Goal: Transaction & Acquisition: Purchase product/service

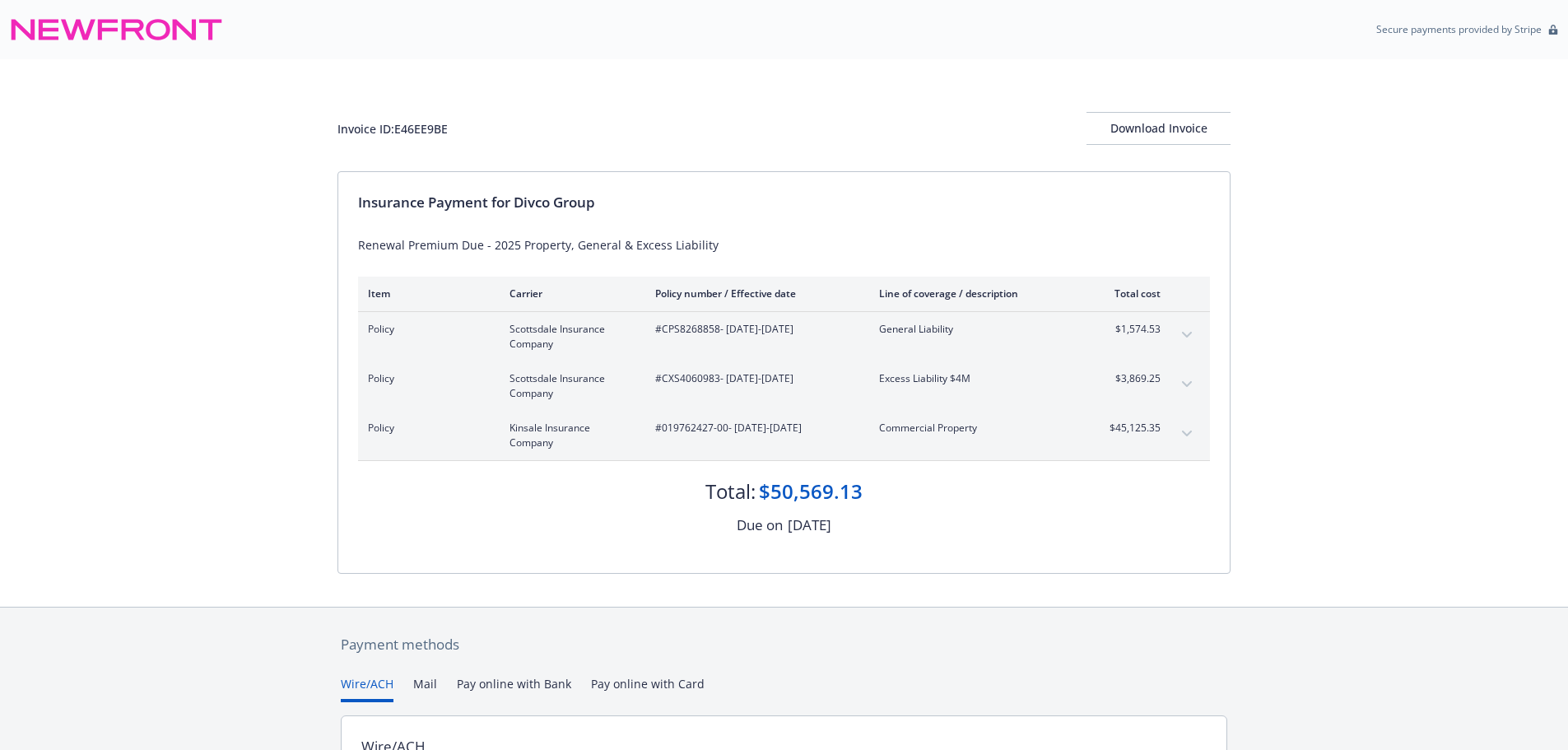
click at [1188, 435] on icon "expand content" at bounding box center [1187, 433] width 9 height 6
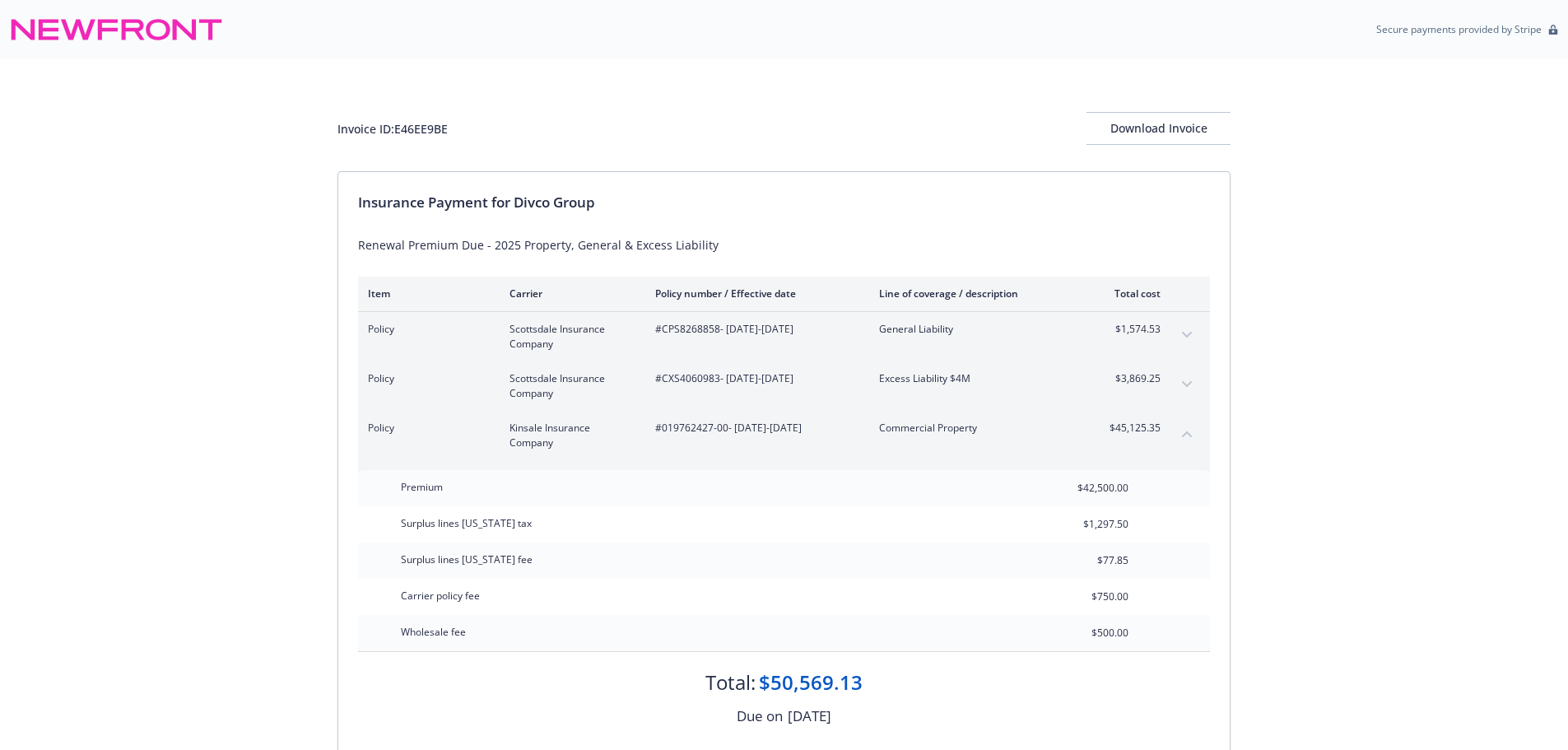
click at [1188, 435] on icon "collapse content" at bounding box center [1187, 433] width 9 height 7
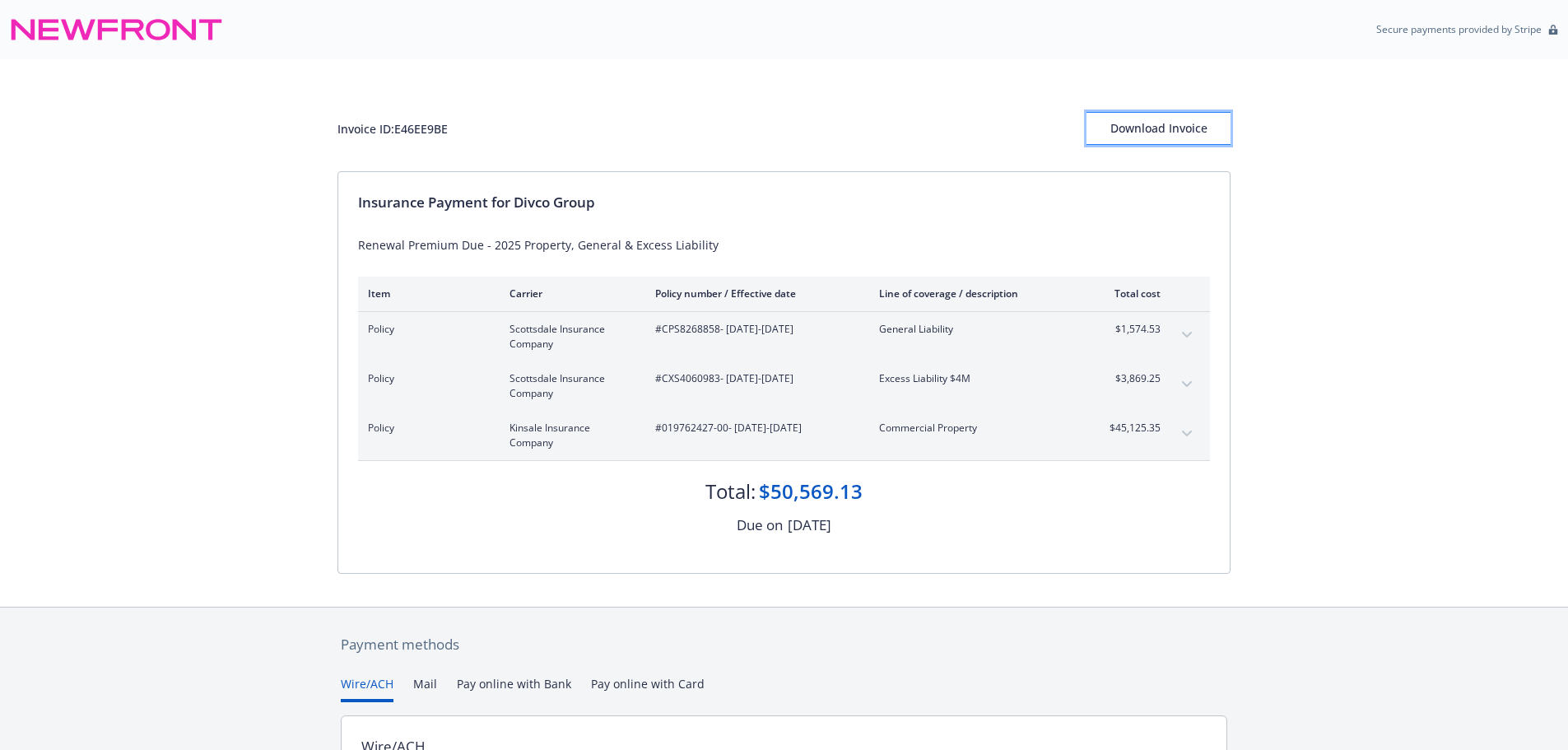
click at [1190, 133] on div "Download Invoice" at bounding box center [1159, 128] width 144 height 31
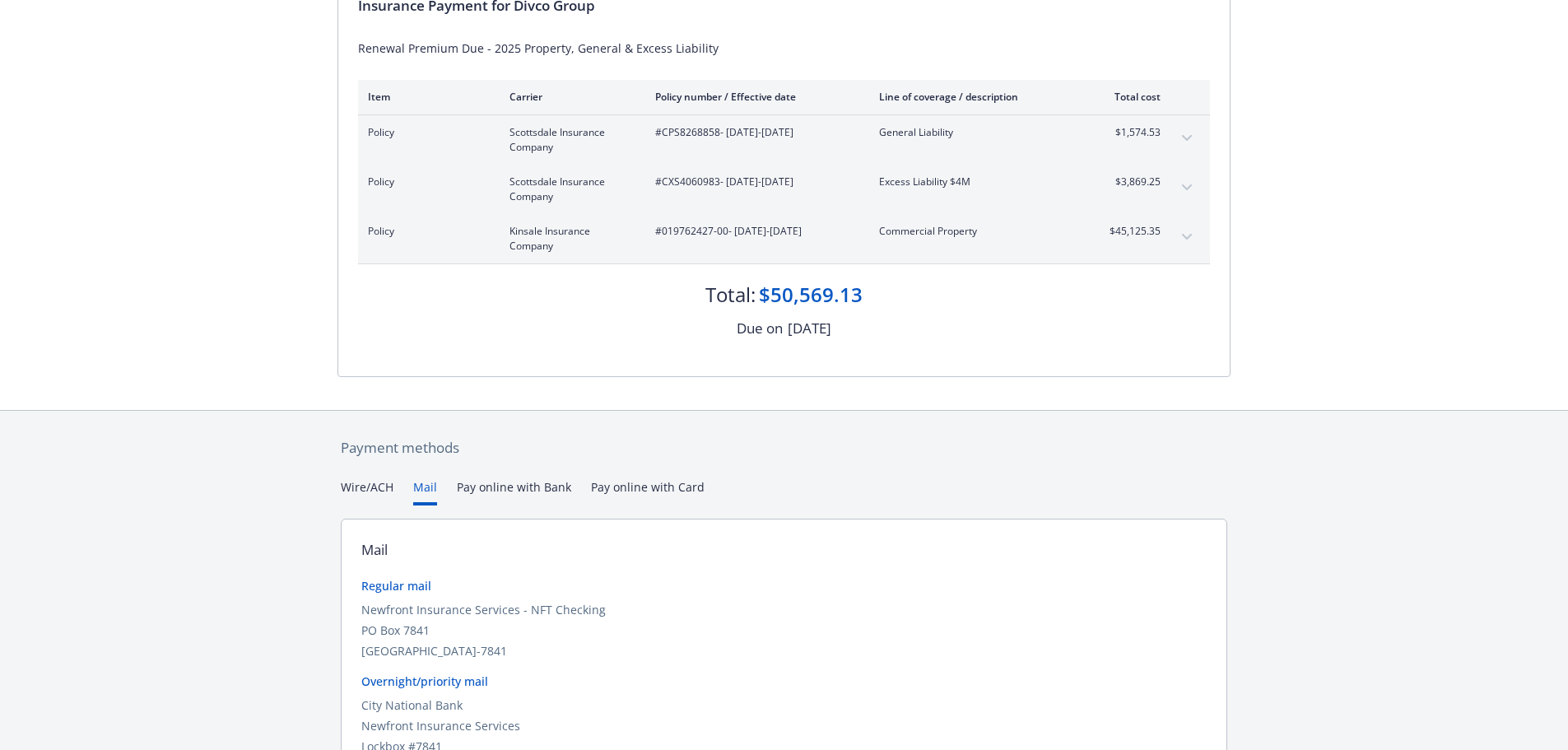
click at [430, 491] on button "Mail" at bounding box center [425, 492] width 24 height 28
click at [498, 492] on button "Pay online with Bank" at bounding box center [514, 492] width 114 height 28
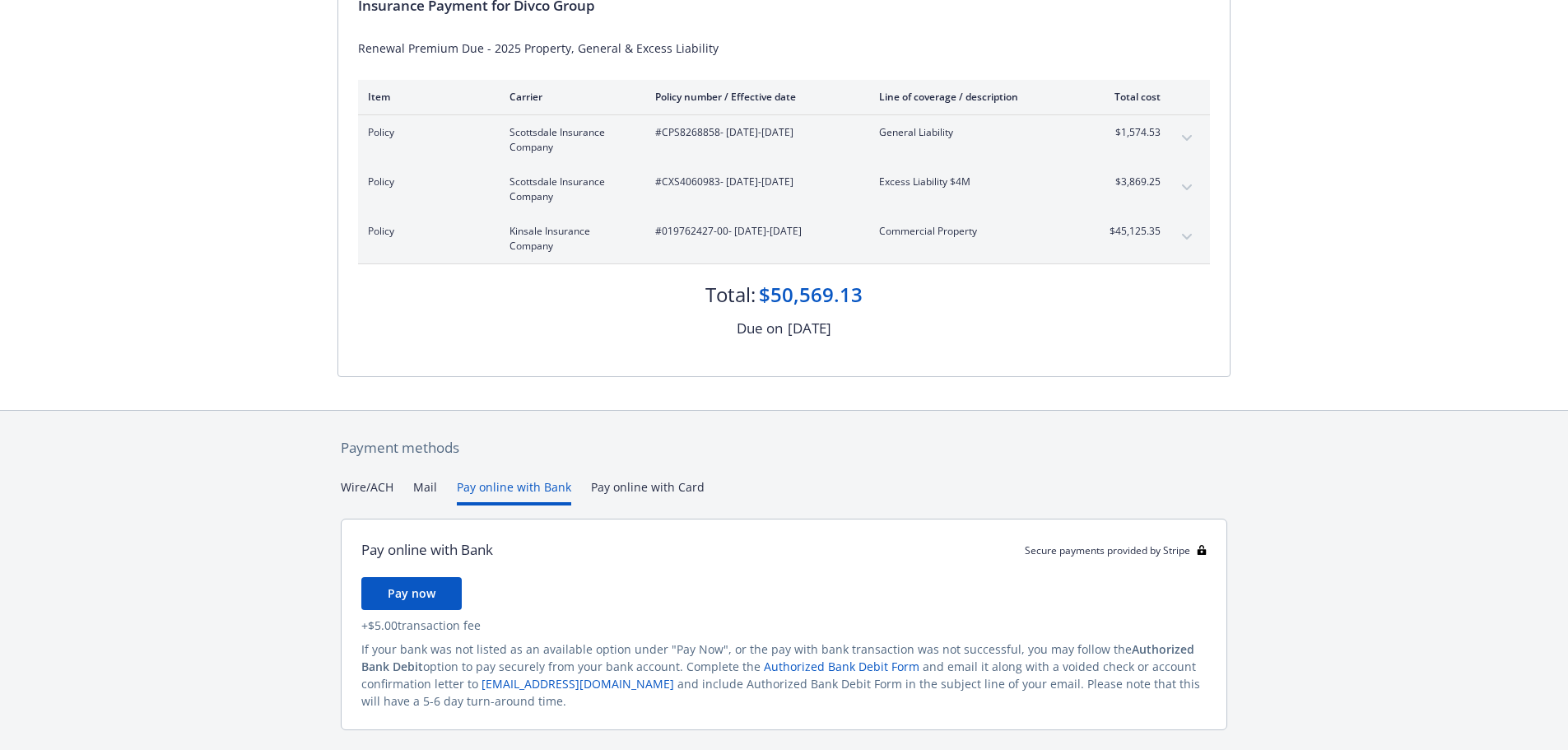
scroll to position [164, 0]
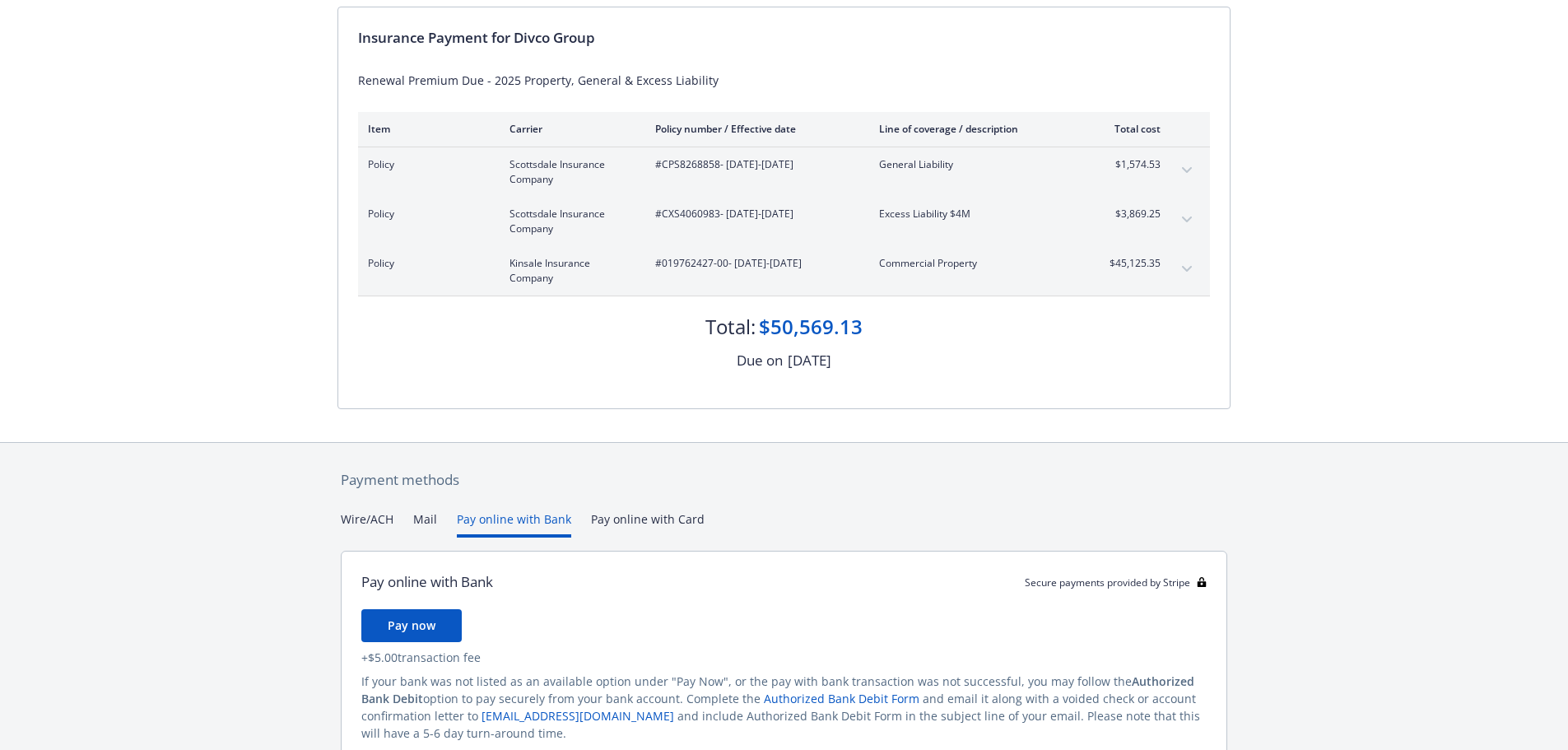
click at [639, 492] on div "Payment methods Wire/ACH Mail Pay online with Bank Pay online with Card Pay onl…" at bounding box center [784, 634] width 894 height 384
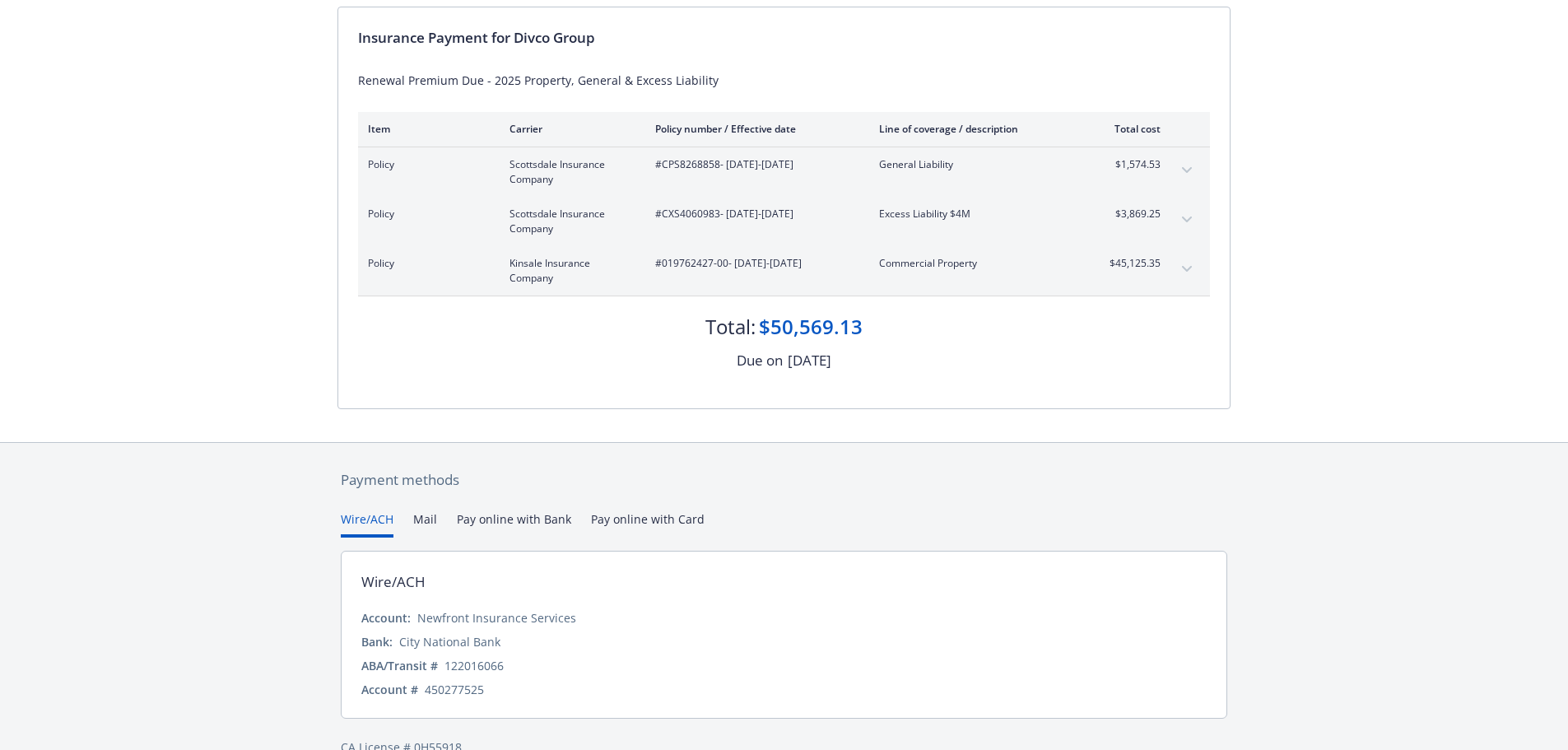
click at [368, 510] on button "Wire/ACH" at bounding box center [367, 523] width 52 height 28
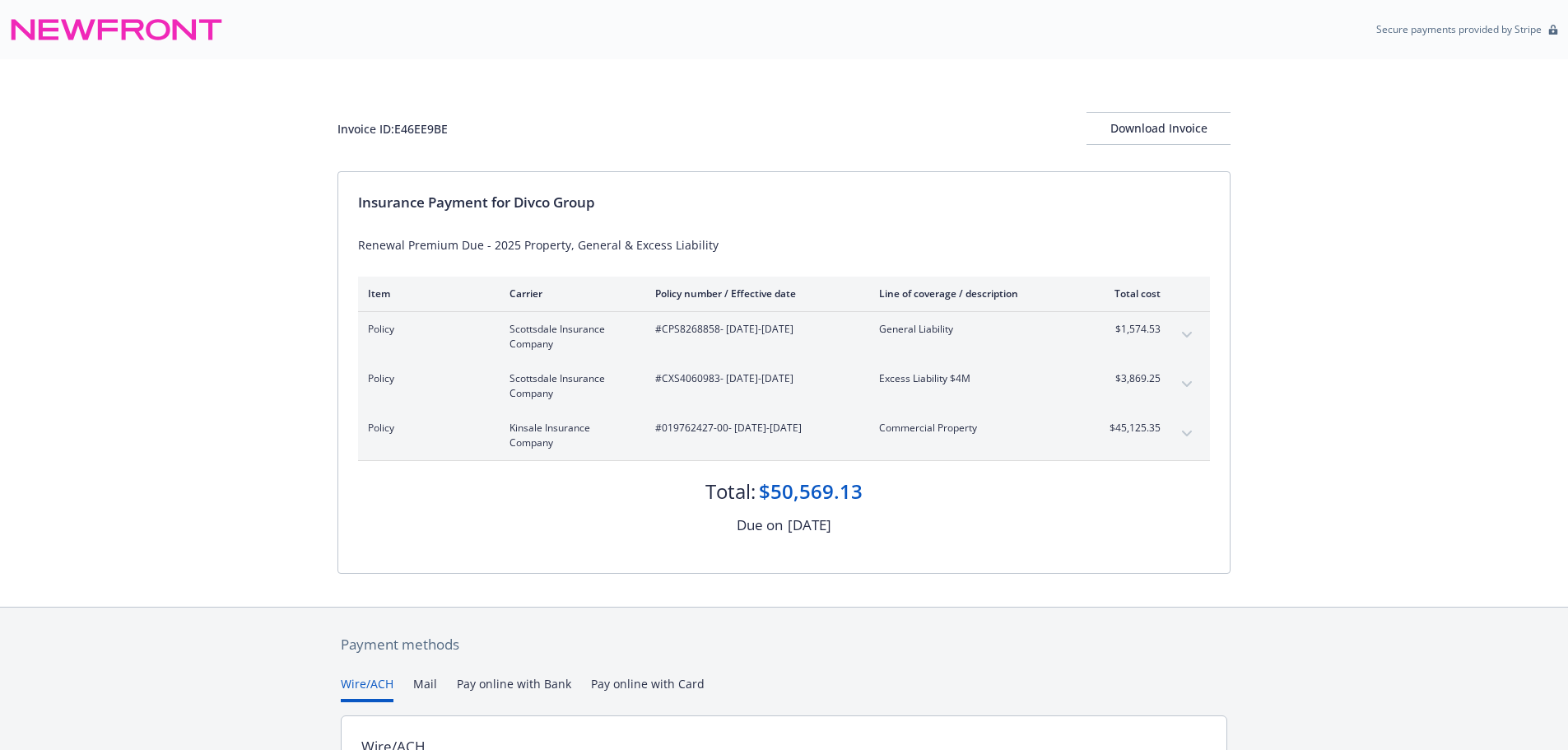
click at [346, 51] on div "Secure payments provided by Stripe" at bounding box center [784, 29] width 1568 height 59
